Goal: Transaction & Acquisition: Book appointment/travel/reservation

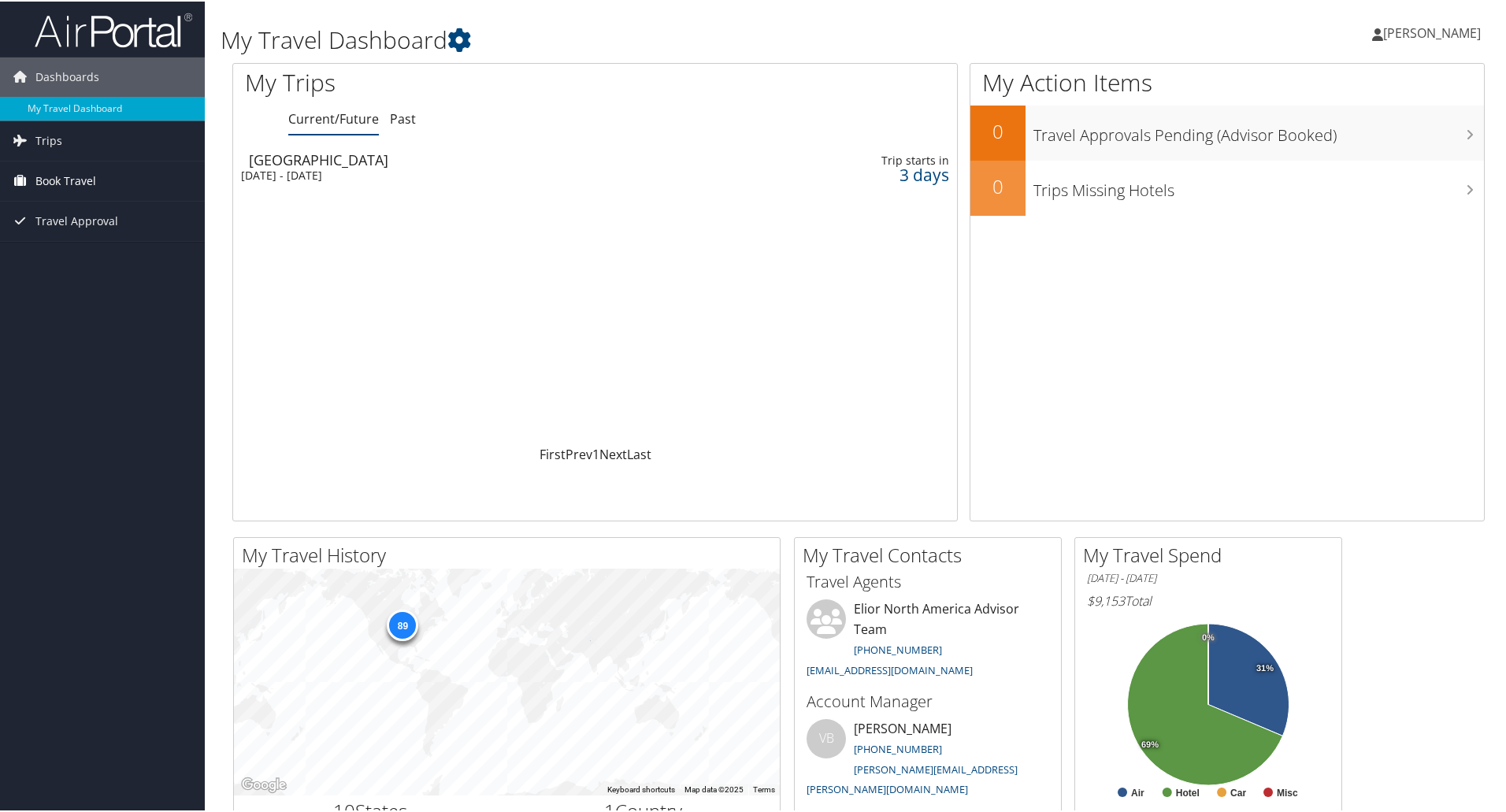
click at [78, 176] on span "Book Travel" at bounding box center [66, 179] width 61 height 39
click at [93, 291] on span "Travel Approval" at bounding box center [76, 290] width 83 height 39
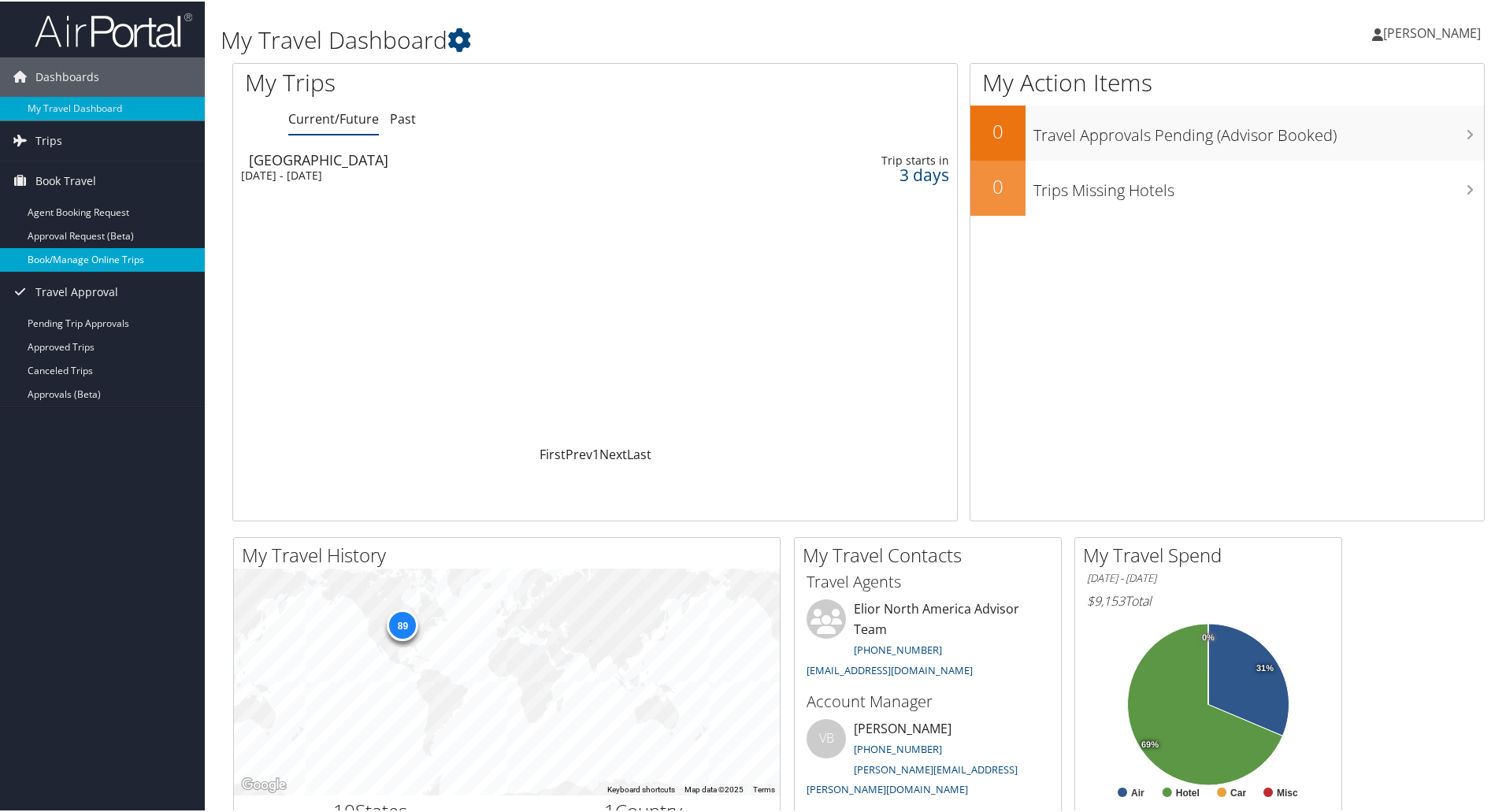
click at [89, 258] on link "Book/Manage Online Trips" at bounding box center [102, 258] width 205 height 24
